Goal: Task Accomplishment & Management: Use online tool/utility

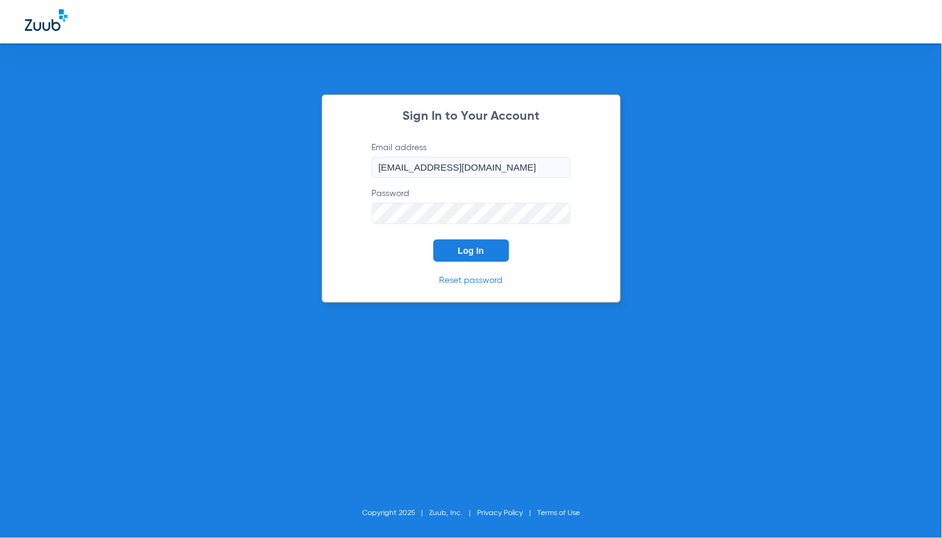
click at [443, 246] on button "Log In" at bounding box center [471, 251] width 76 height 22
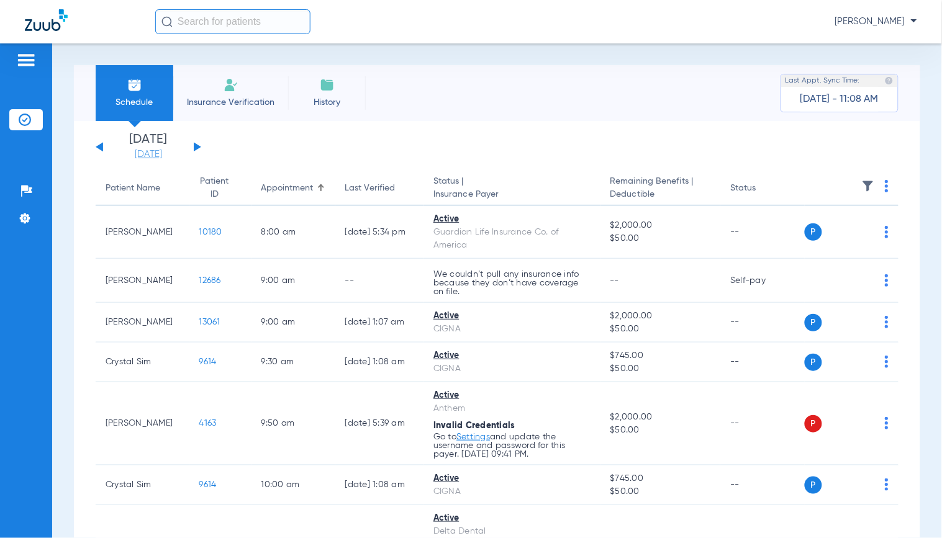
click at [160, 158] on link "[DATE]" at bounding box center [148, 154] width 74 height 12
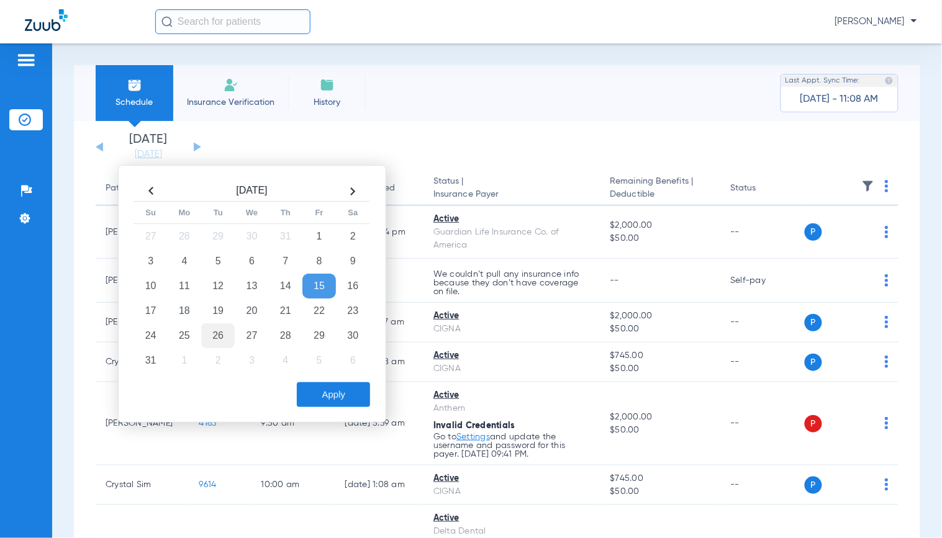
click at [225, 328] on td "26" at bounding box center [218, 335] width 34 height 25
click at [359, 389] on button "Apply" at bounding box center [333, 394] width 73 height 25
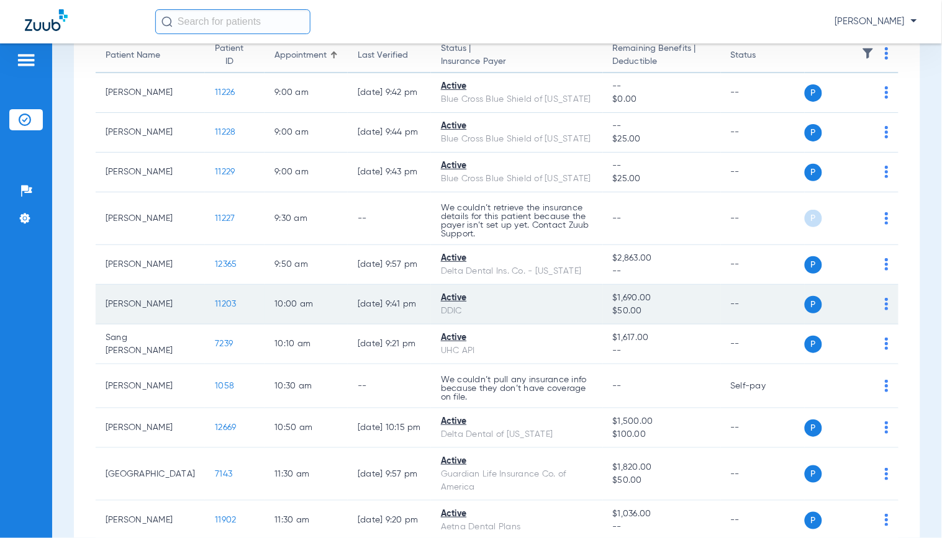
scroll to position [138, 0]
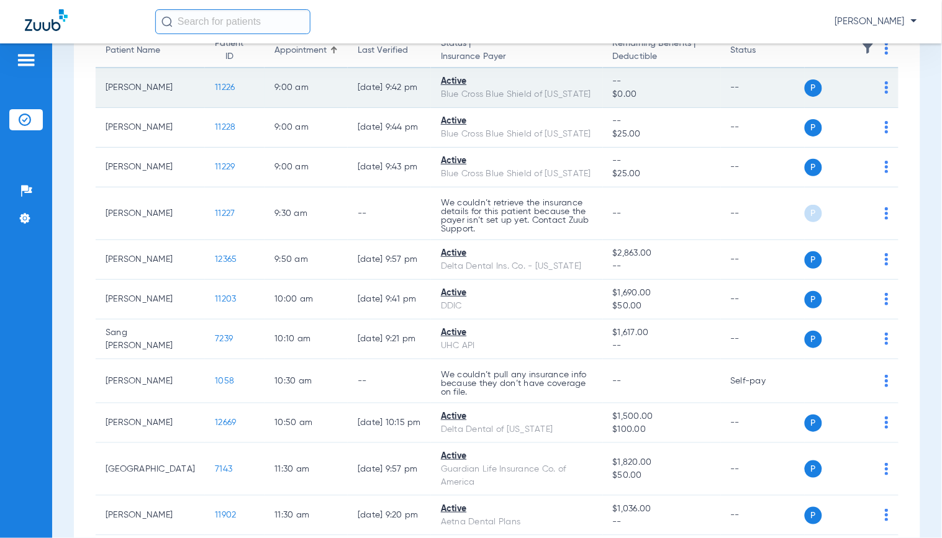
click at [215, 86] on span "11226" at bounding box center [225, 87] width 20 height 9
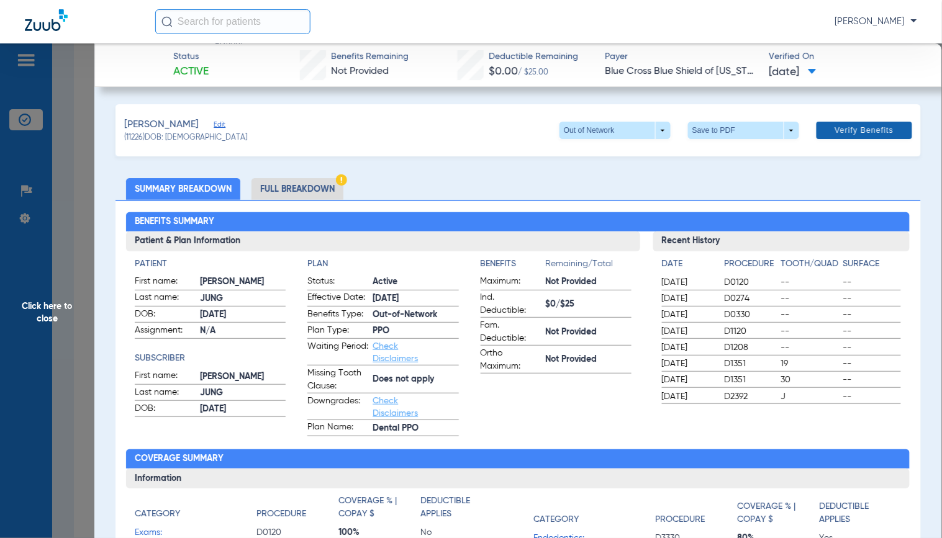
click at [835, 132] on span "Verify Benefits" at bounding box center [864, 130] width 59 height 10
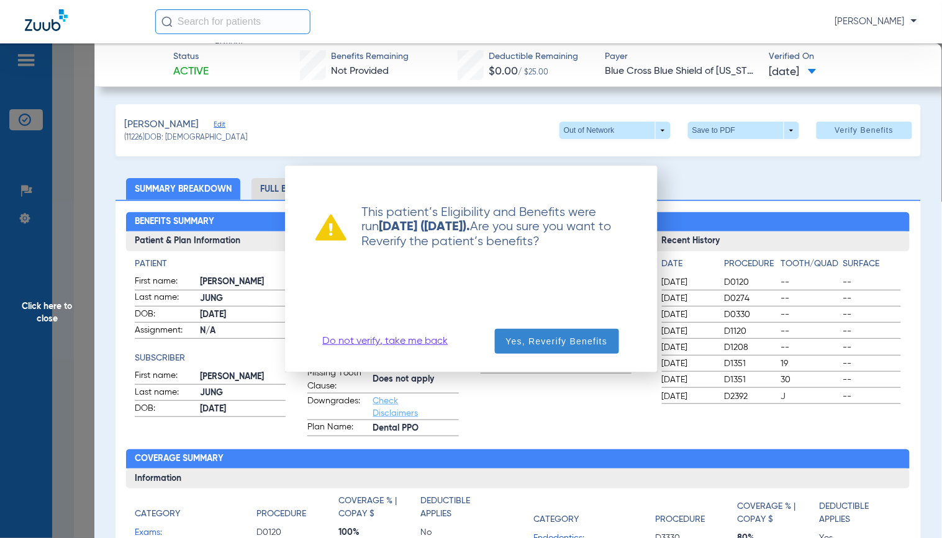
click at [575, 339] on span "Yes, Reverify Benefits" at bounding box center [557, 341] width 102 height 12
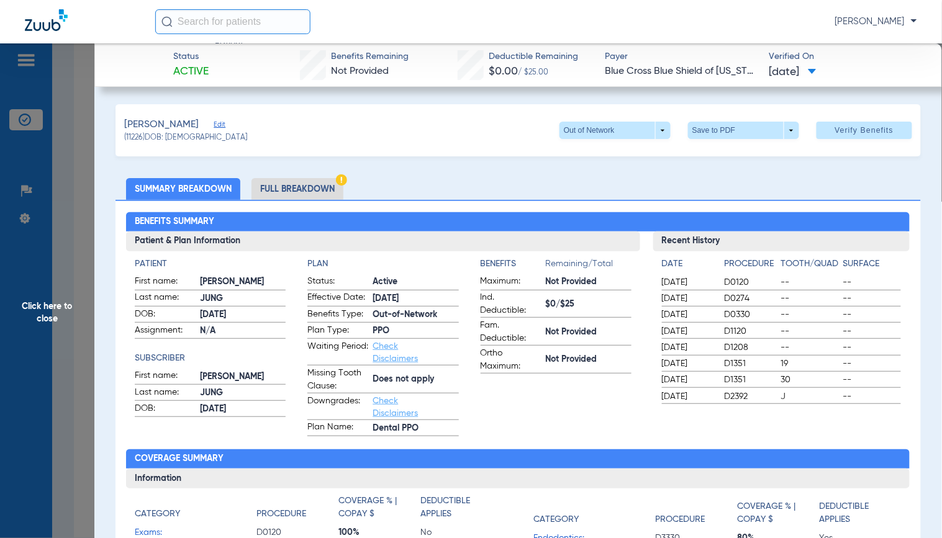
click at [653, 340] on div "Date Procedure Tooth/Quad Surface [DATE] D0120 -- -- [DATE] D0274 -- -- [DATE] …" at bounding box center [781, 327] width 257 height 153
click at [631, 362] on div "Patient First name: [PERSON_NAME] Last name: [PERSON_NAME] DOB: [DEMOGRAPHIC_DA…" at bounding box center [382, 343] width 513 height 185
drag, startPoint x: 828, startPoint y: 227, endPoint x: 822, endPoint y: 228, distance: 6.2
click at [828, 227] on h2 "Benefits Summary" at bounding box center [517, 222] width 783 height 20
drag, startPoint x: 320, startPoint y: 193, endPoint x: 284, endPoint y: 210, distance: 39.2
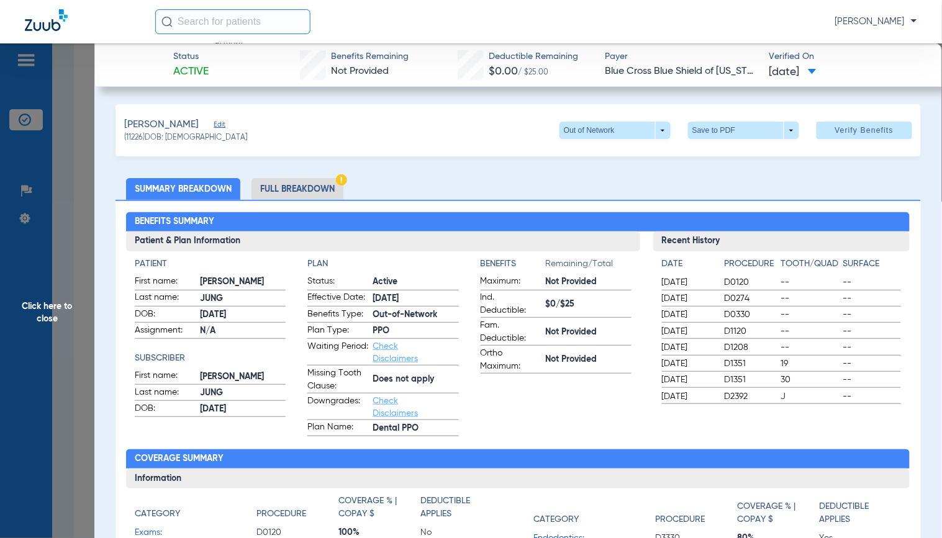
click at [319, 193] on li "Full Breakdown" at bounding box center [297, 189] width 92 height 22
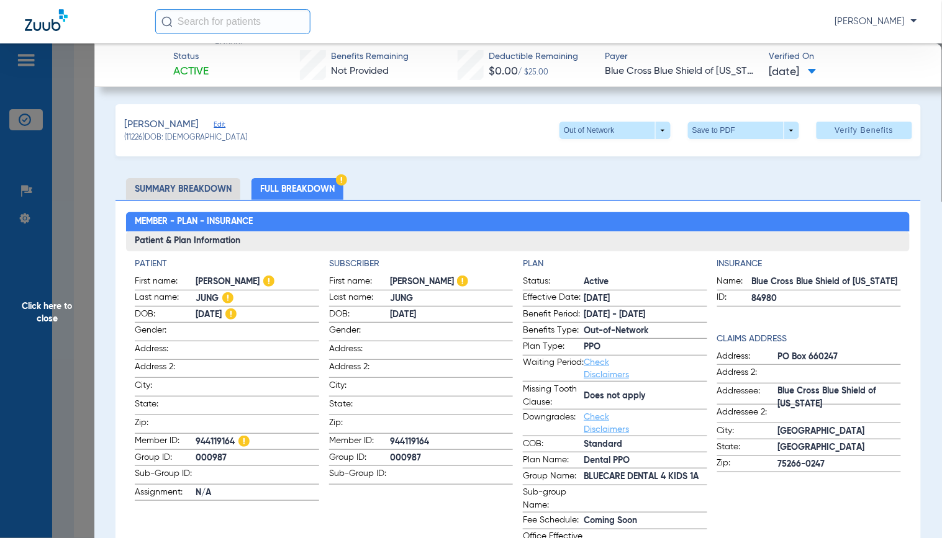
click at [219, 191] on li "Summary Breakdown" at bounding box center [183, 189] width 114 height 22
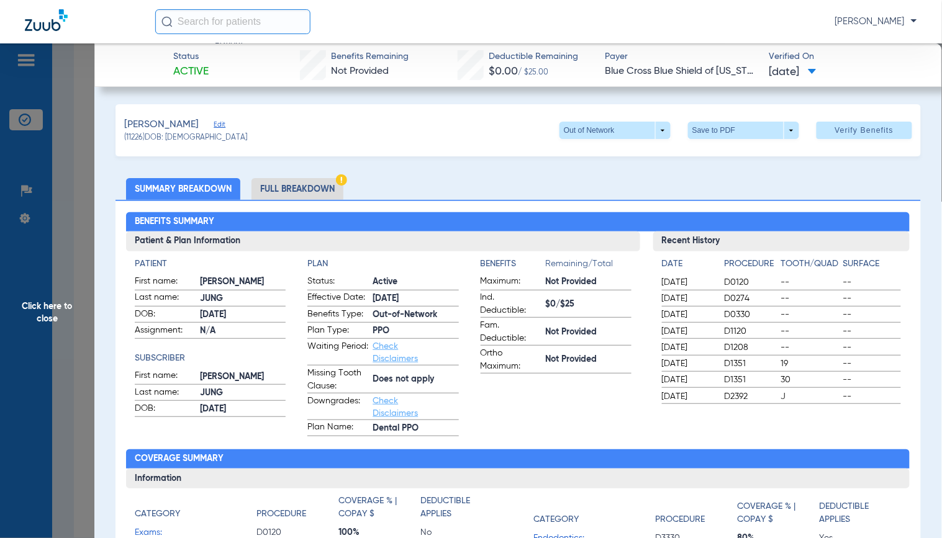
click at [653, 330] on div "Date Procedure Tooth/Quad Surface [DATE] D0120 -- -- [DATE] D0274 -- -- [DATE] …" at bounding box center [781, 327] width 257 height 153
click at [674, 295] on span "[DATE]" at bounding box center [688, 298] width 52 height 12
click at [607, 284] on span "Not Provided" at bounding box center [589, 282] width 86 height 13
click at [728, 280] on span "D0120" at bounding box center [750, 282] width 52 height 12
click at [678, 363] on span "[DATE]" at bounding box center [688, 364] width 52 height 12
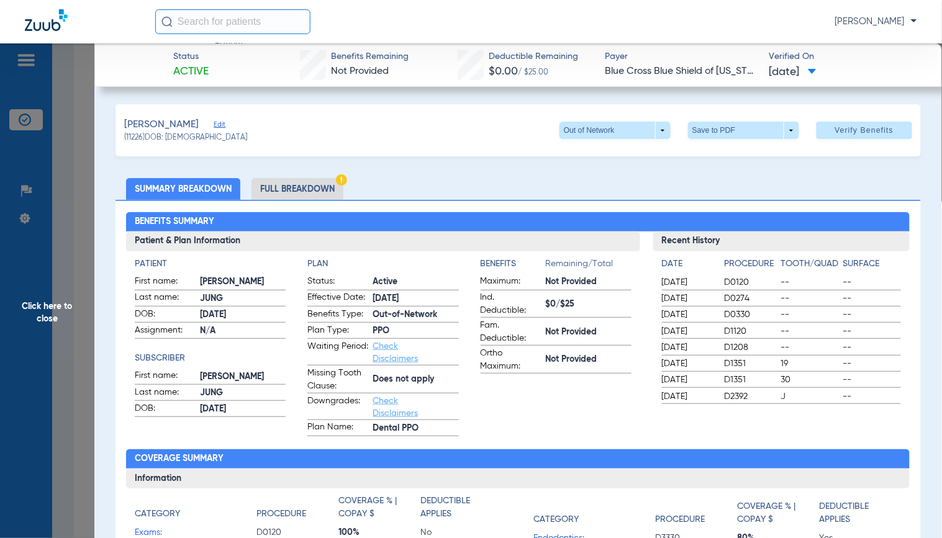
click at [724, 243] on h3 "Recent History" at bounding box center [781, 242] width 257 height 20
click at [638, 392] on div "Patient & Plan Information Patient First name: [PERSON_NAME] Last name: [PERSON…" at bounding box center [517, 334] width 783 height 205
click at [662, 282] on span "[DATE]" at bounding box center [688, 282] width 52 height 12
click at [53, 171] on span "Click here to close" at bounding box center [47, 312] width 94 height 538
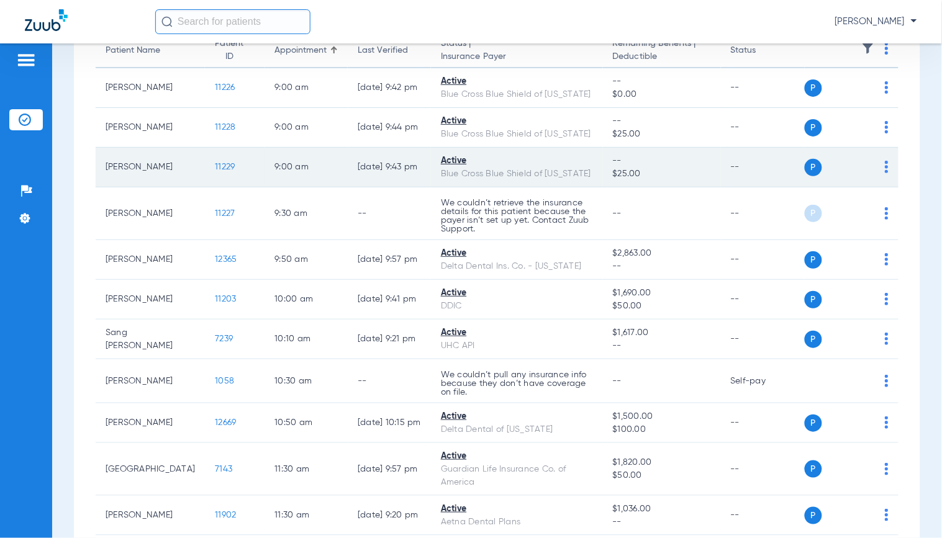
scroll to position [0, 0]
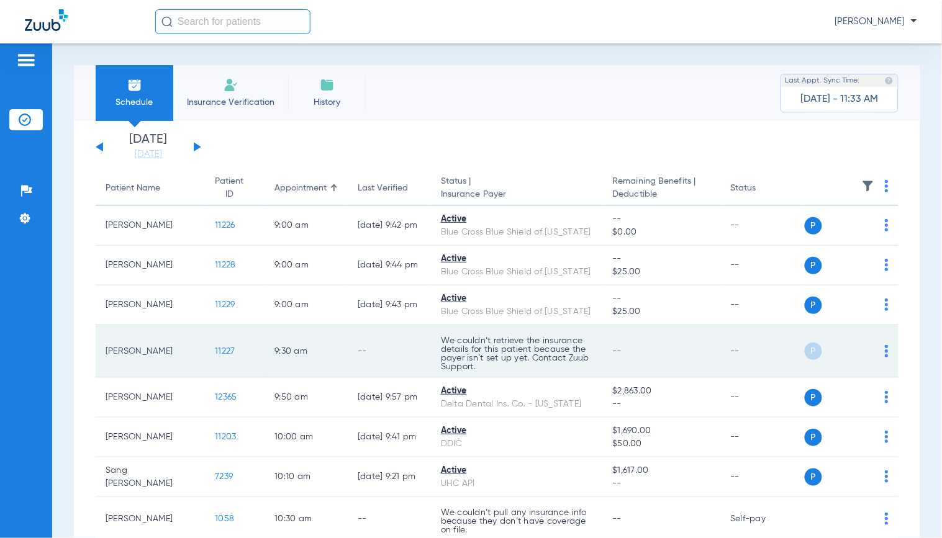
click at [215, 347] on span "11227" at bounding box center [225, 351] width 20 height 9
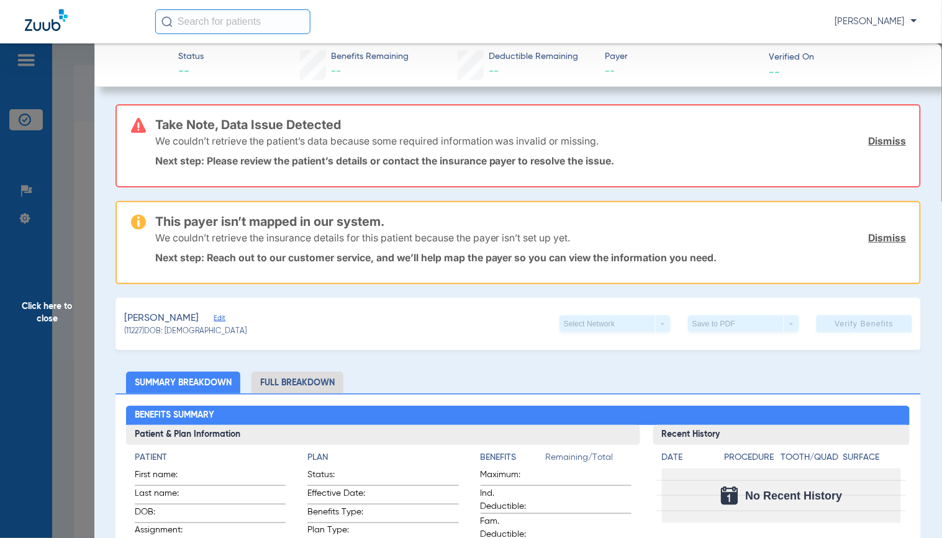
click at [214, 317] on span "Edit" at bounding box center [219, 320] width 11 height 12
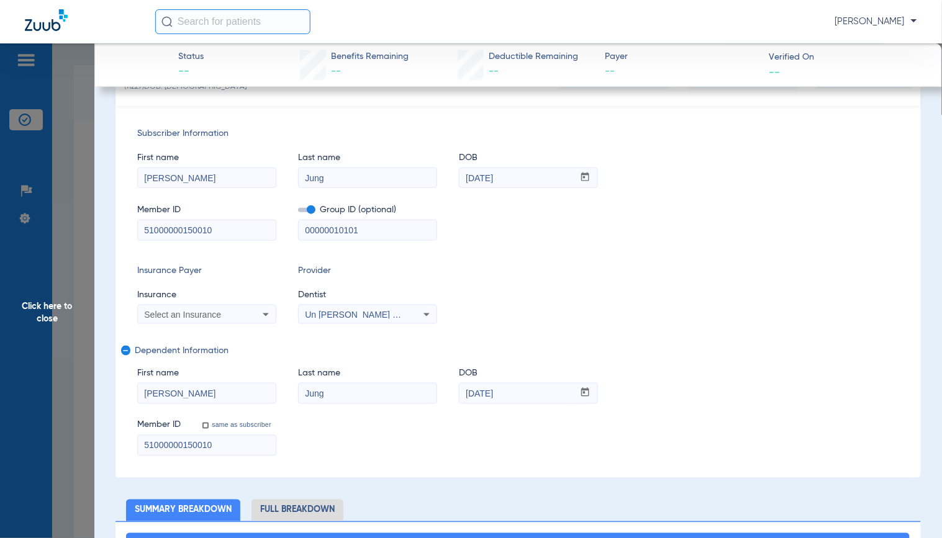
scroll to position [276, 0]
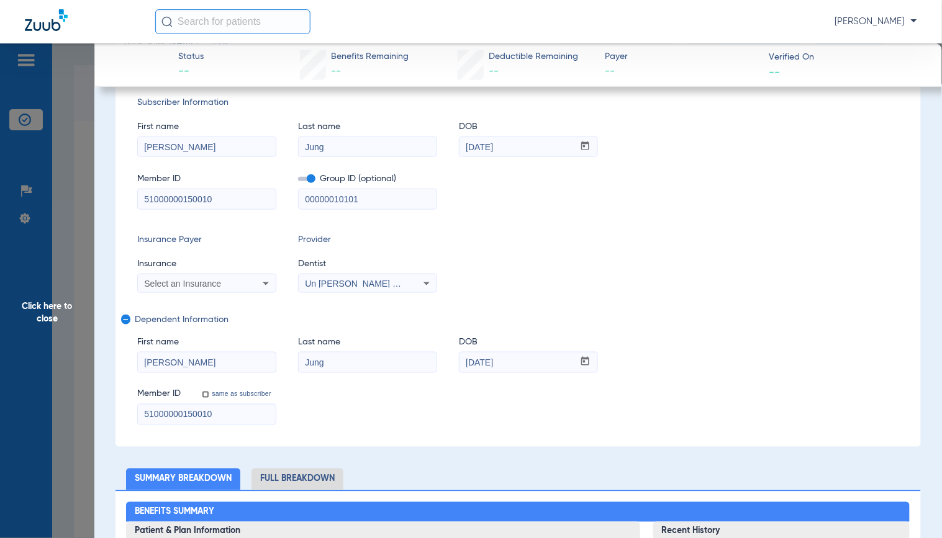
click at [249, 281] on div "Select an Insurance" at bounding box center [207, 283] width 138 height 15
type input "ㅅ"
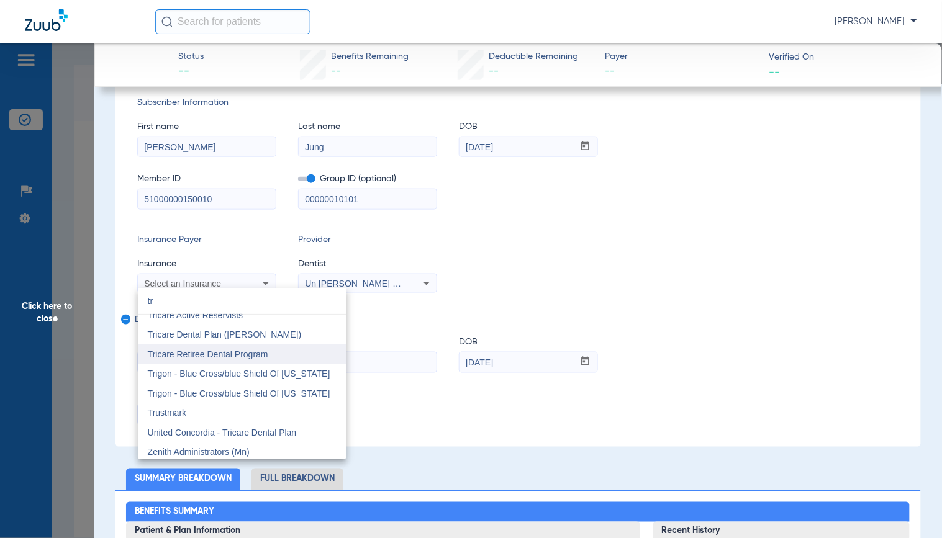
scroll to position [148, 0]
type input "tr"
click at [81, 441] on div at bounding box center [471, 269] width 942 height 538
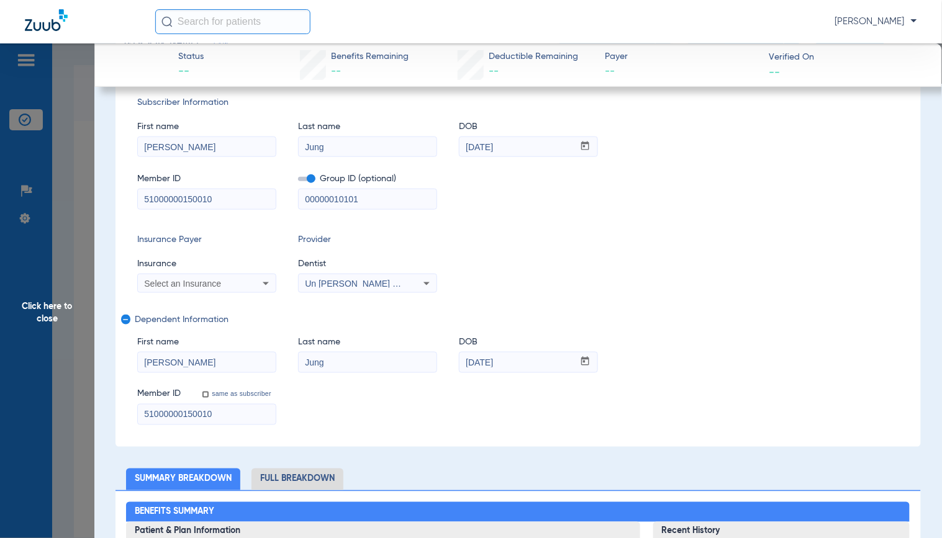
click at [71, 430] on span "Click here to close" at bounding box center [47, 312] width 94 height 538
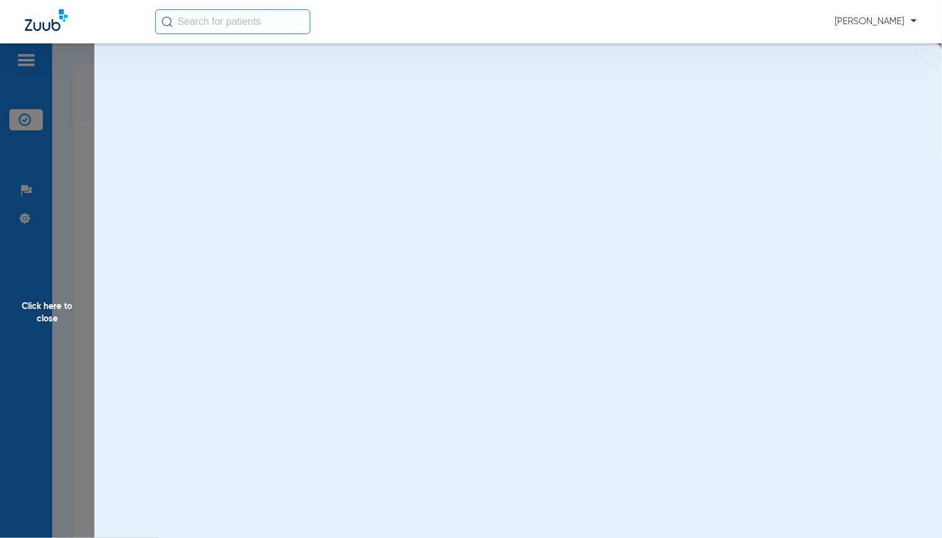
scroll to position [0, 0]
